Goal: Find specific page/section: Find specific page/section

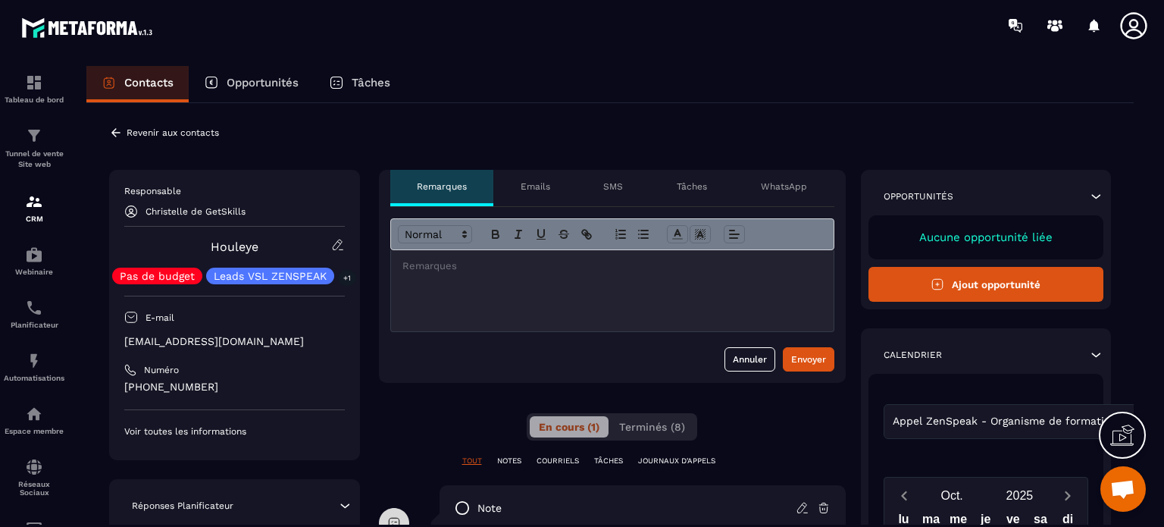
click at [336, 243] on icon at bounding box center [338, 245] width 14 height 14
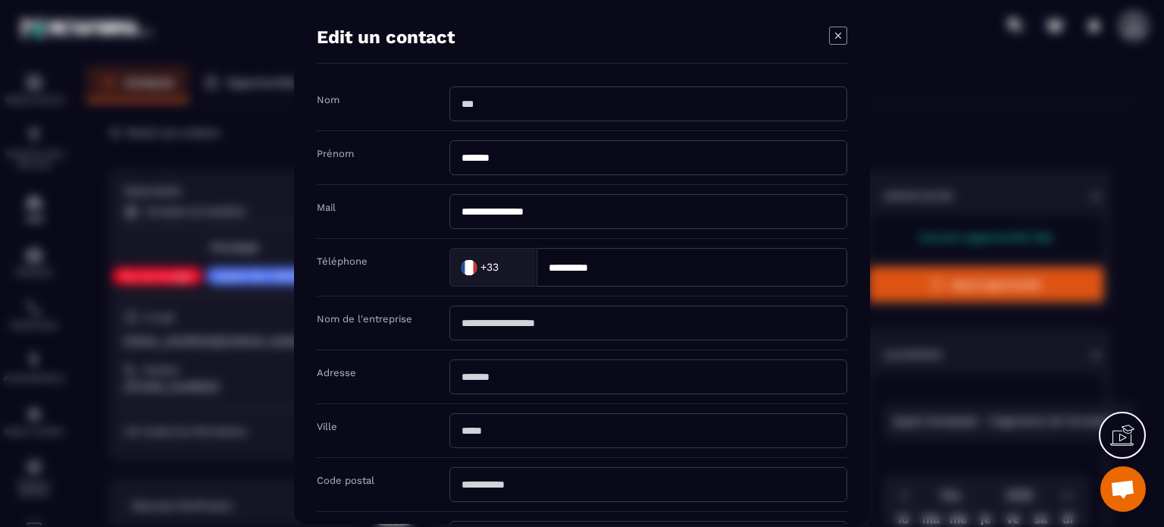
click at [177, 330] on div "Modal window" at bounding box center [582, 263] width 1164 height 527
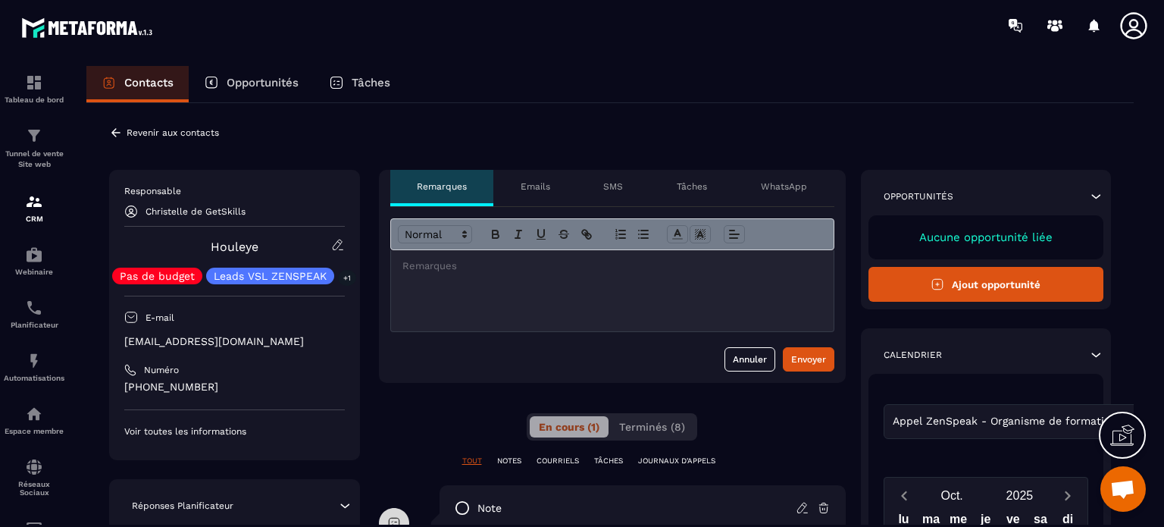
click at [183, 133] on p "Revenir aux contacts" at bounding box center [173, 132] width 92 height 11
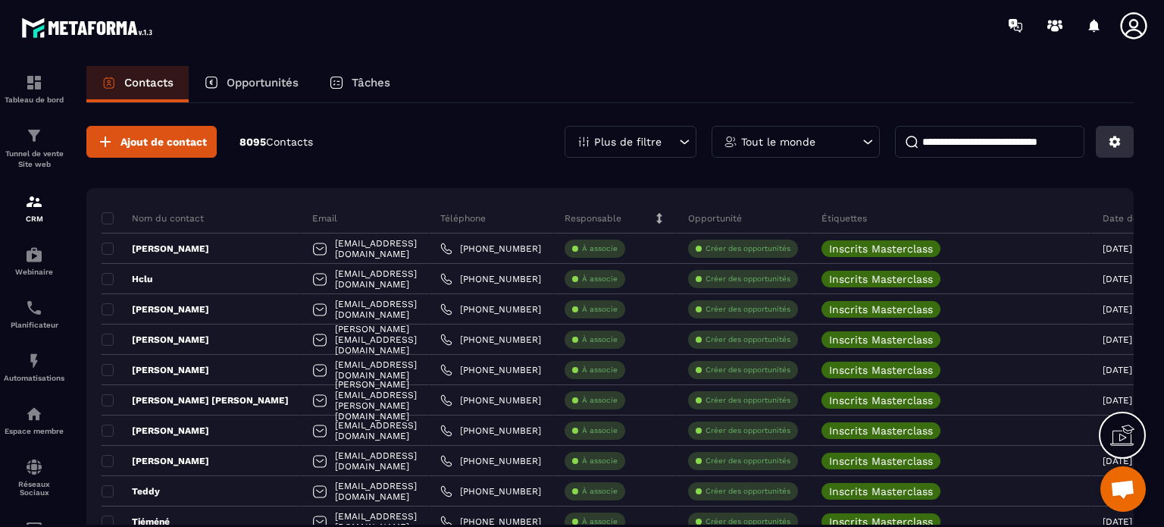
click at [1125, 140] on button at bounding box center [1115, 142] width 38 height 32
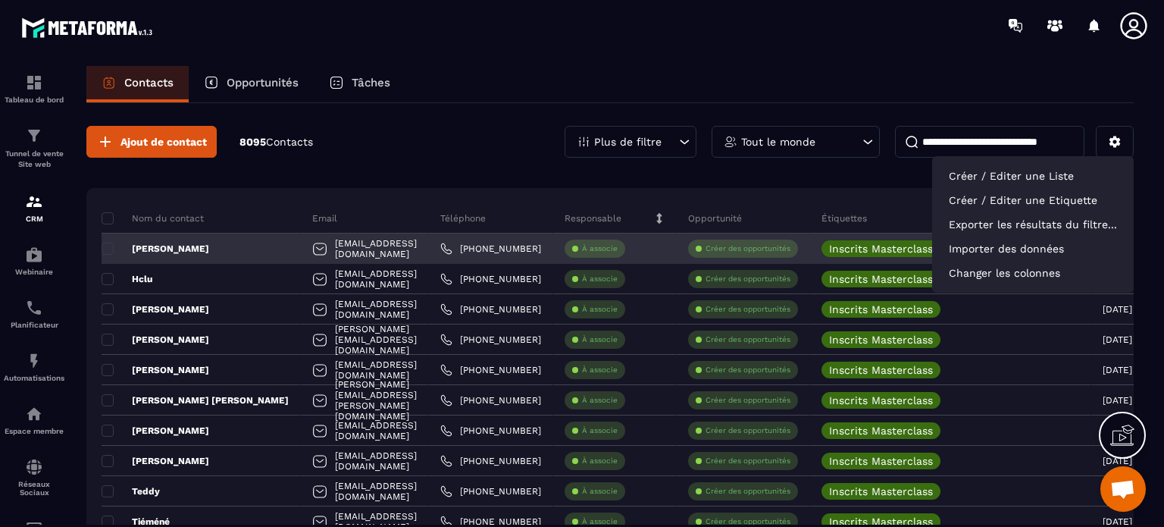
click at [146, 250] on p "[PERSON_NAME]" at bounding box center [156, 249] width 108 height 12
